Goal: Navigation & Orientation: Find specific page/section

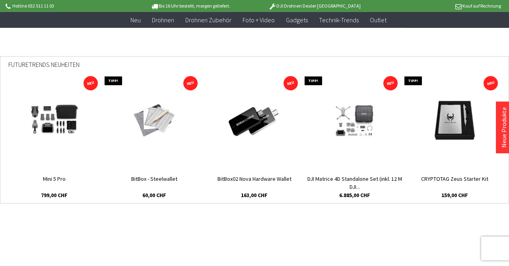
scroll to position [296, 0]
click at [465, 118] on img at bounding box center [455, 121] width 48 height 48
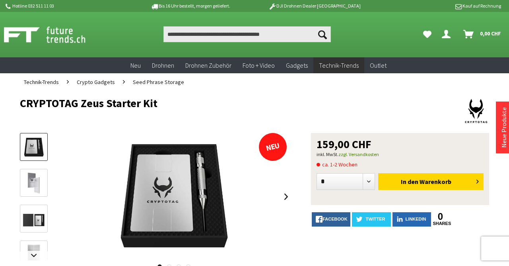
click at [31, 190] on img at bounding box center [33, 183] width 23 height 23
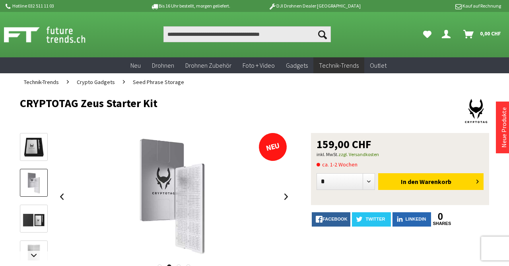
click at [37, 224] on img at bounding box center [33, 218] width 23 height 23
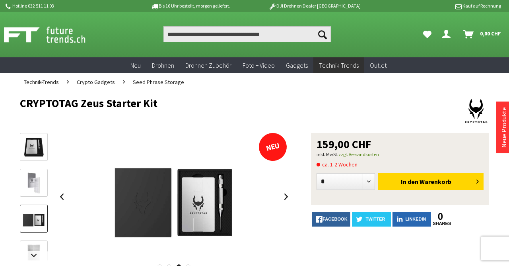
click at [37, 177] on img at bounding box center [33, 183] width 23 height 23
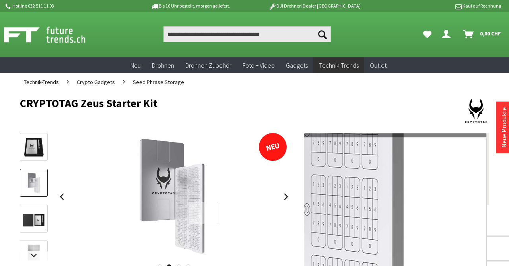
click at [203, 213] on div at bounding box center [203, 213] width 31 height 23
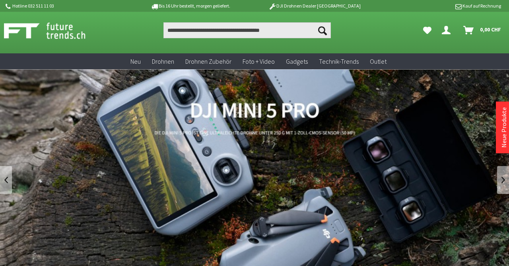
scroll to position [4, 0]
drag, startPoint x: 0, startPoint y: 0, endPoint x: 157, endPoint y: -27, distance: 159.1
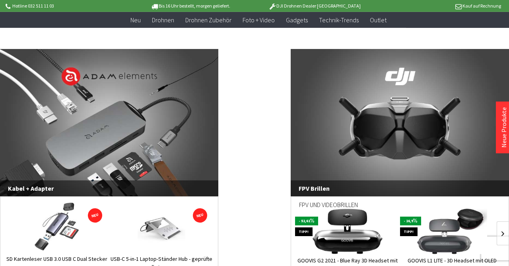
scroll to position [1824, 0]
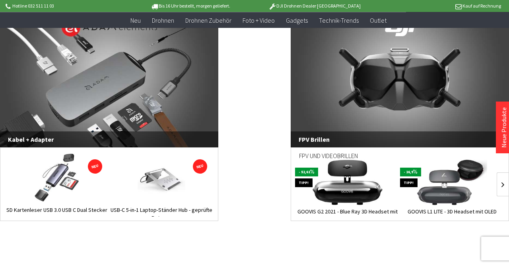
click at [382, 45] on link "FPV Brillen" at bounding box center [400, 73] width 218 height 147
